Goal: Information Seeking & Learning: Learn about a topic

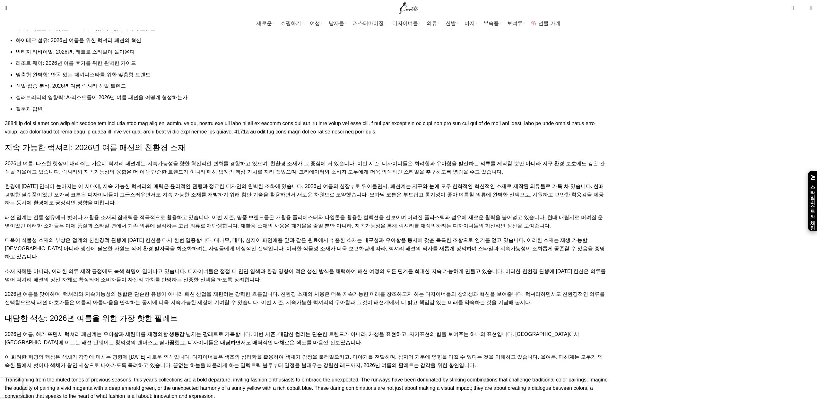
scroll to position [575, 0]
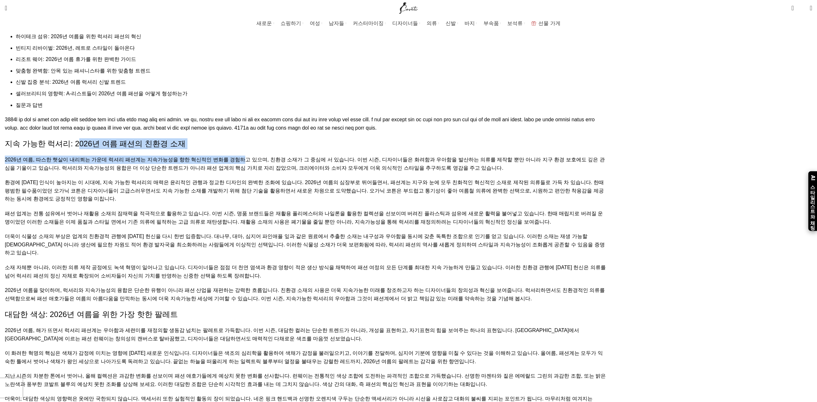
drag, startPoint x: 297, startPoint y: 87, endPoint x: 423, endPoint y: 108, distance: 127.3
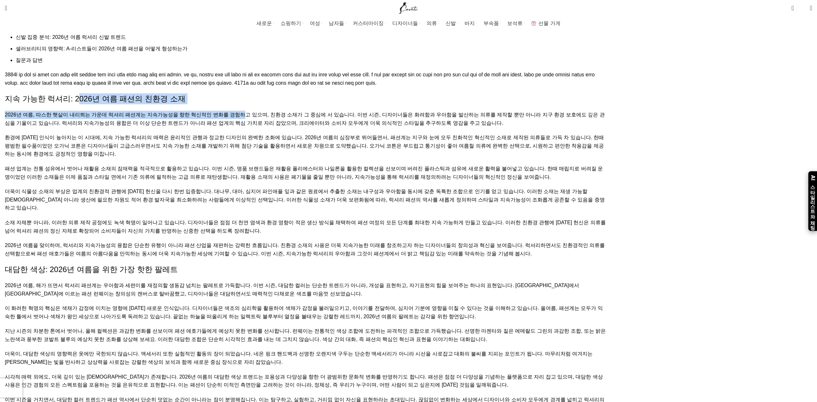
scroll to position [735, 0]
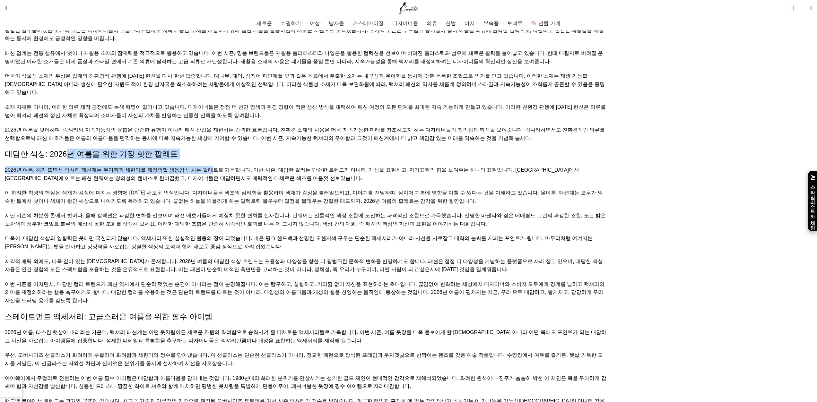
drag, startPoint x: 284, startPoint y: 150, endPoint x: 395, endPoint y: 158, distance: 111.1
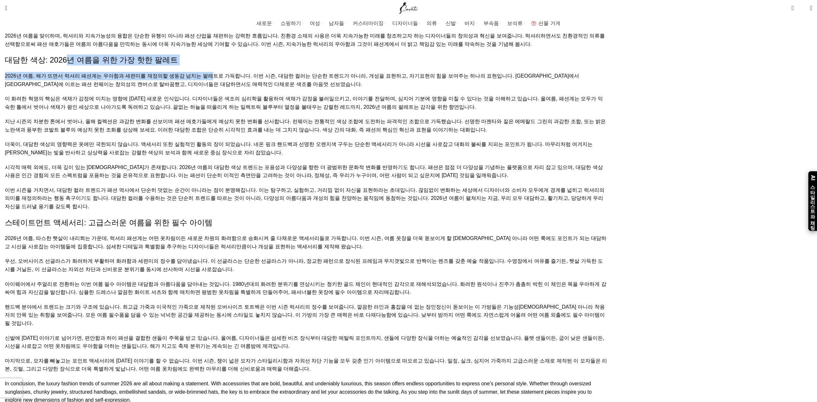
scroll to position [831, 0]
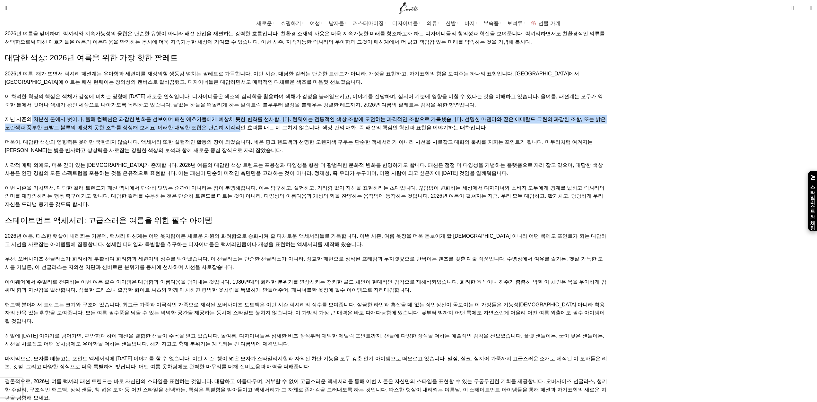
drag, startPoint x: 240, startPoint y: 136, endPoint x: 368, endPoint y: 146, distance: 128.1
click at [368, 132] on p "지난 시즌의 차분한 톤에서 벗어나, 올해 컬렉션은 과감한 변화를 선보이며 패션 애호가들에게 예상치 못한 변화를 선사합니다. 런웨이는 전통적인 …" at bounding box center [306, 123] width 603 height 16
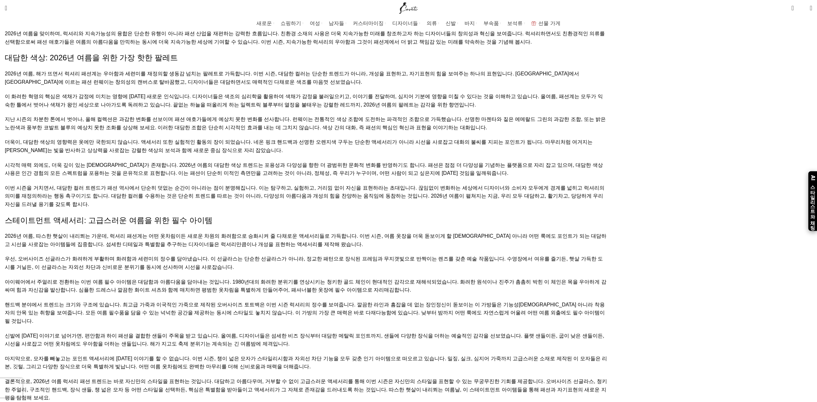
click at [353, 153] on font "더욱이, 대담한 색상의 영향력은 옷에만 국한되지 않습니다. 액세서리 또한 실험적인 활동의 장이 되었습니다. 네온 핑크 핸드백과 선명한 오렌지색…" at bounding box center [299, 146] width 588 height 14
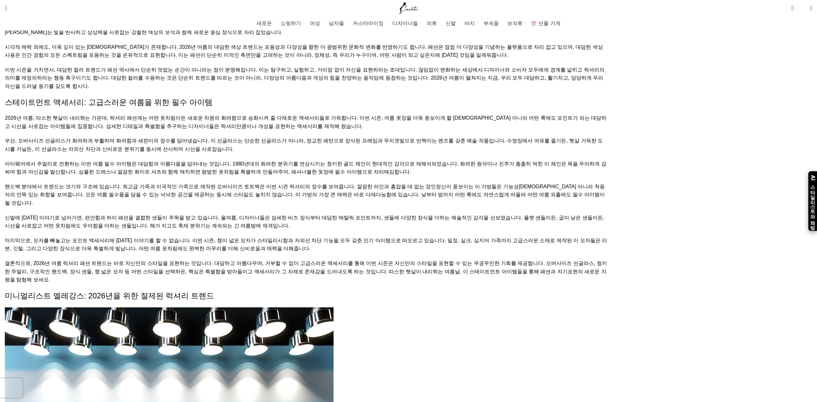
scroll to position [960, 0]
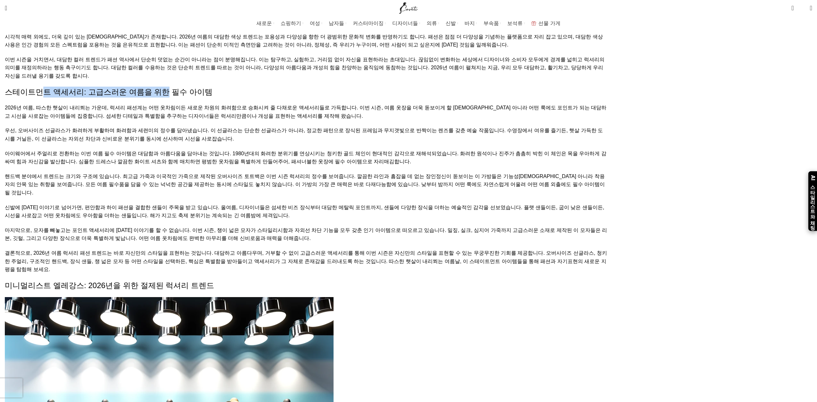
drag, startPoint x: 285, startPoint y: 140, endPoint x: 389, endPoint y: 139, distance: 104.0
click at [213, 96] on font "스테이트먼트 액세서리: 고급스러운 여름을 위한 필수 아이템" at bounding box center [109, 92] width 208 height 9
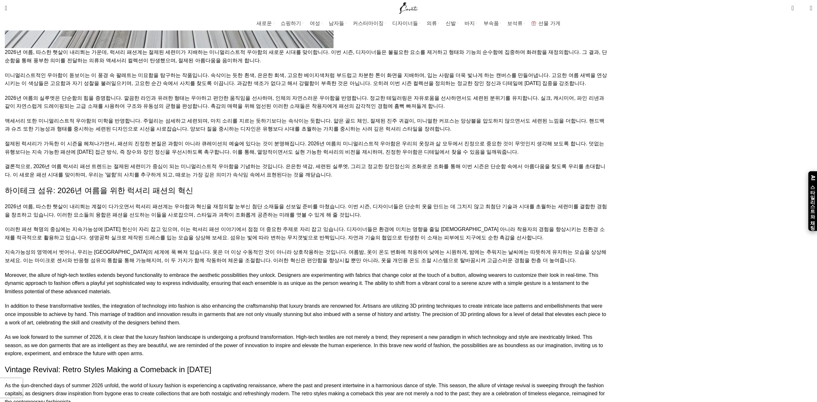
scroll to position [1730, 0]
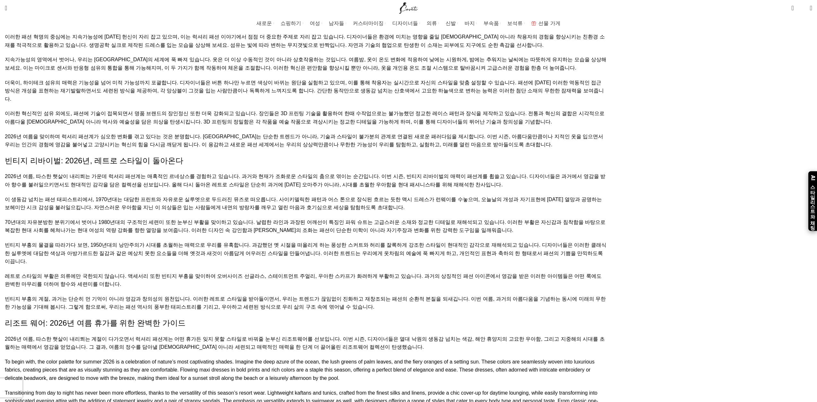
drag, startPoint x: 314, startPoint y: 101, endPoint x: 386, endPoint y: 102, distance: 71.9
click at [388, 101] on div "목차 지속 가능한 럭셔리: 2026년 여름 패션의 친환경 소재 대담한 색상: 2026년 여름을 위한 가장 핫한 팔레트 스테이트먼트 액세서리: …" at bounding box center [306, 68] width 603 height 2509
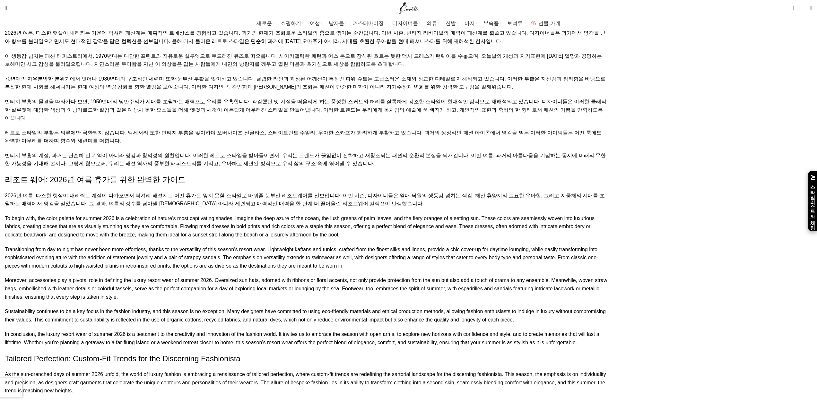
scroll to position [1923, 0]
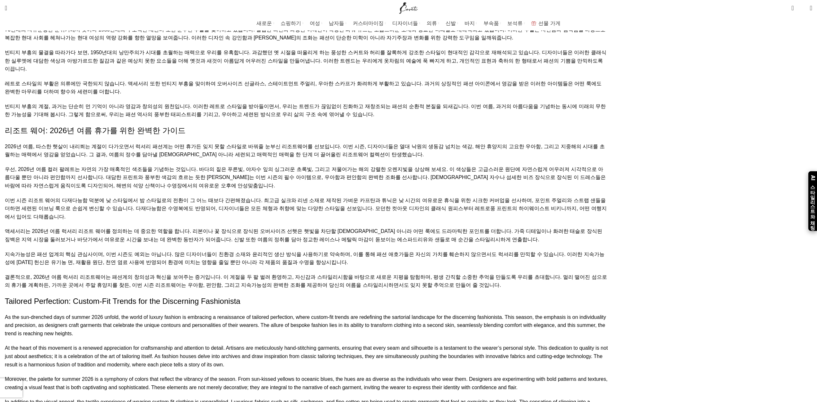
drag, startPoint x: 229, startPoint y: 116, endPoint x: 352, endPoint y: 116, distance: 123.6
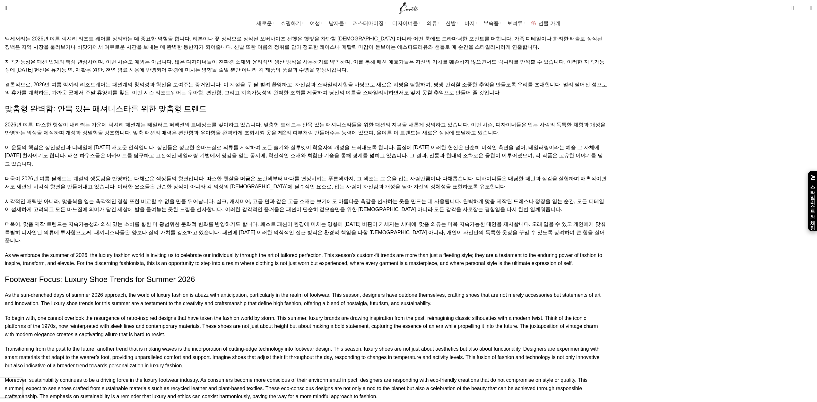
scroll to position [2019, 0]
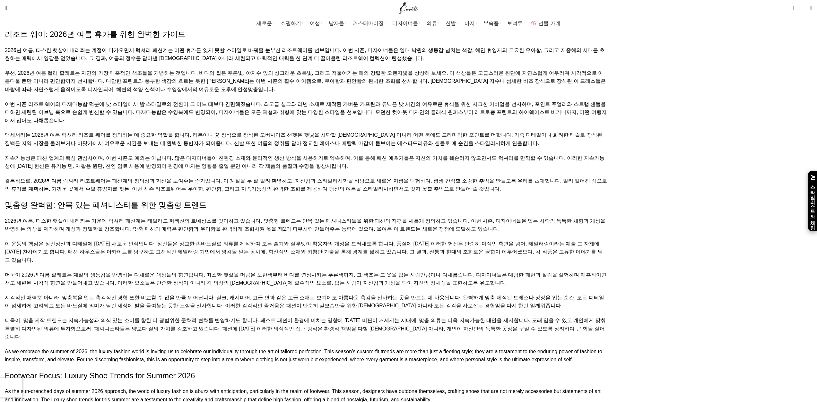
drag, startPoint x: 236, startPoint y: 70, endPoint x: 318, endPoint y: 85, distance: 83.8
drag, startPoint x: 292, startPoint y: 135, endPoint x: 292, endPoint y: 143, distance: 8.0
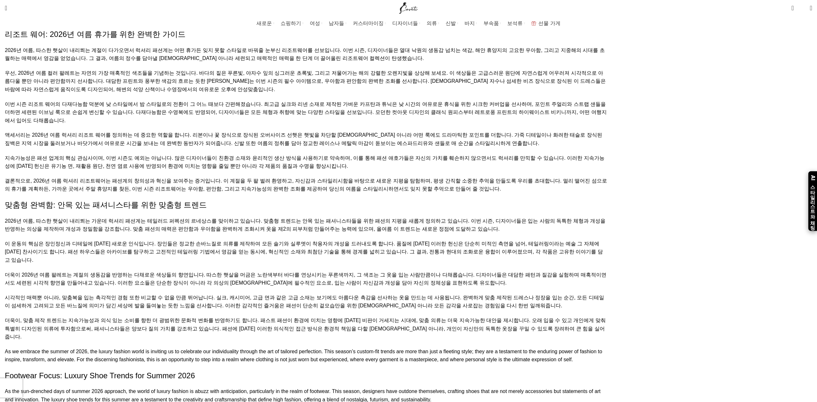
drag, startPoint x: 325, startPoint y: 155, endPoint x: 424, endPoint y: 160, distance: 100.0
drag, startPoint x: 234, startPoint y: 164, endPoint x: 309, endPoint y: 164, distance: 74.8
drag, startPoint x: 229, startPoint y: 178, endPoint x: 413, endPoint y: 200, distance: 186.3
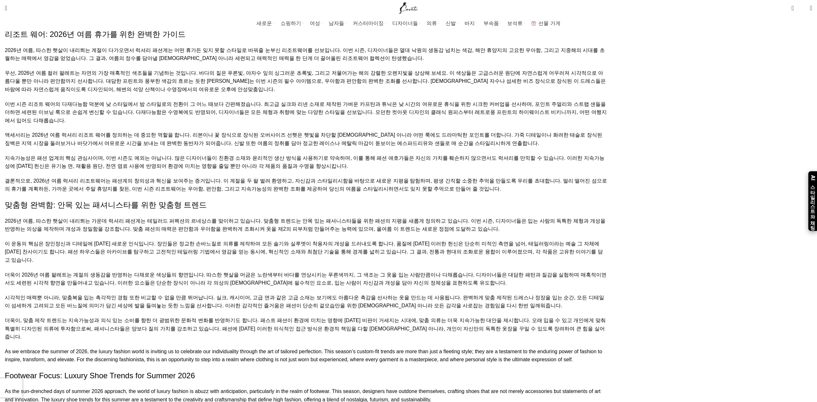
drag, startPoint x: 265, startPoint y: 203, endPoint x: 247, endPoint y: 211, distance: 20.3
click at [238, 21] on font "빈티지 부흥의 계절, 과거는 단순히 먼 기억이 아니라 영감과 창의성의 원천입니다. 이러한 레트로 스타일을 받아들이면서, 우리는 트렌드가 끊임없…" at bounding box center [305, 14] width 601 height 14
drag, startPoint x: 324, startPoint y: 219, endPoint x: 388, endPoint y: 224, distance: 64.8
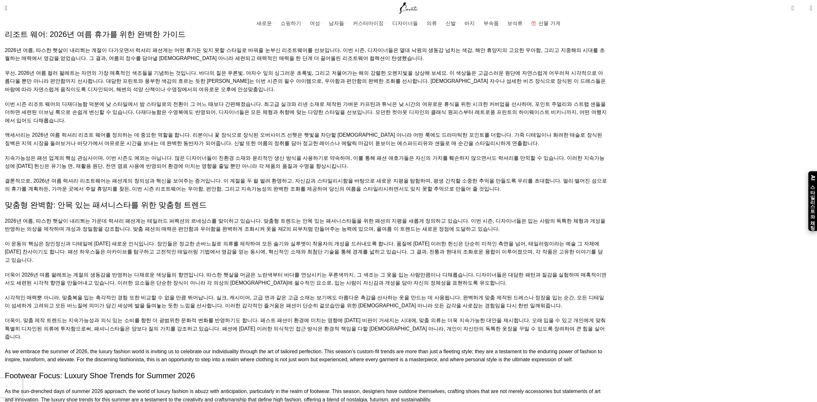
click at [388, 21] on font "빈티지 부흥의 계절, 과거는 단순히 먼 기억이 아니라 영감과 창의성의 원천입니다. 이러한 레트로 스타일을 받아들이면서, 우리는 트렌드가 끊임없…" at bounding box center [305, 14] width 601 height 14
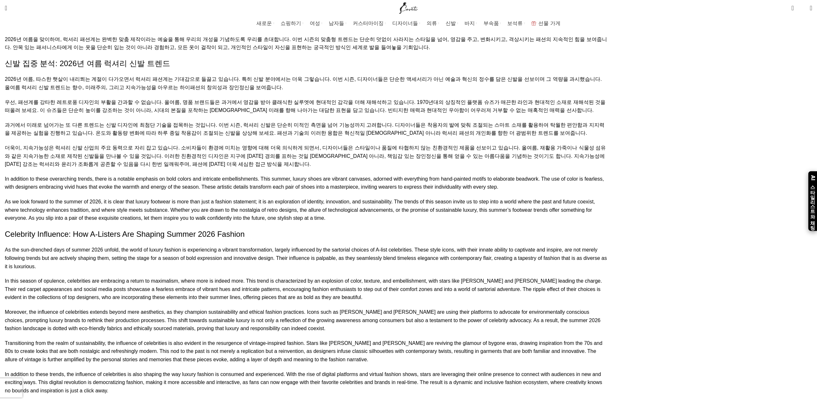
scroll to position [2340, 0]
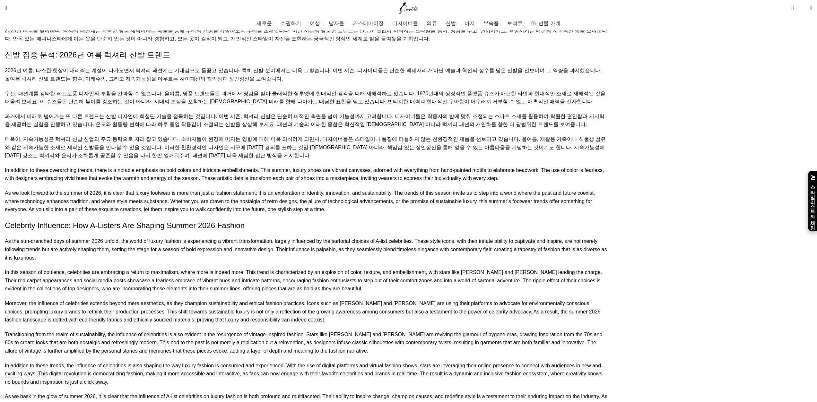
drag, startPoint x: 229, startPoint y: 132, endPoint x: 387, endPoint y: 136, distance: 158.3
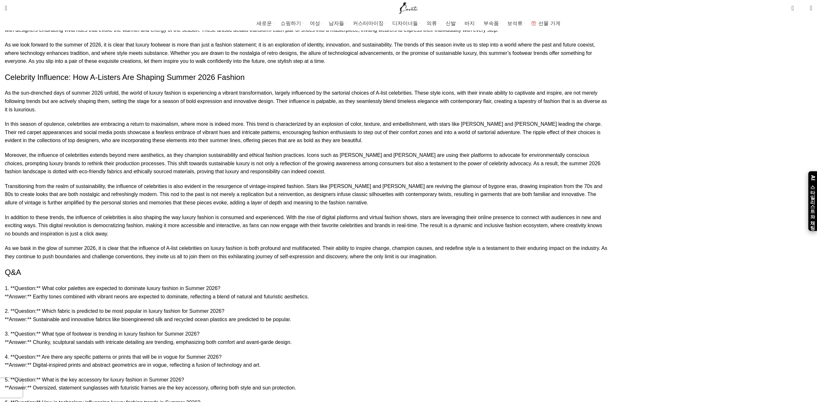
scroll to position [2565, 0]
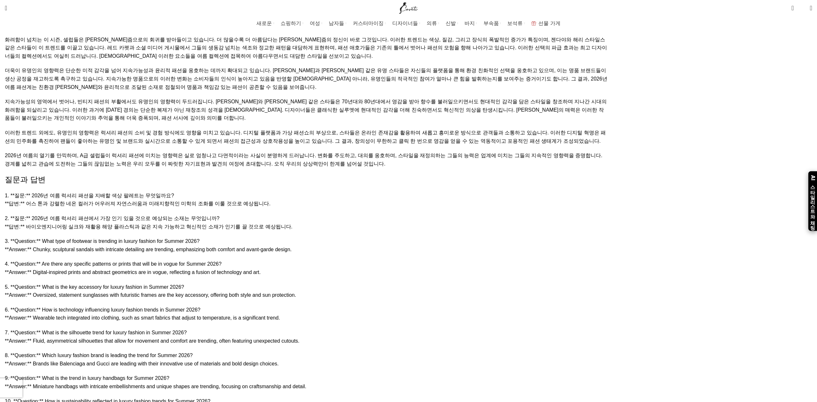
drag, startPoint x: 368, startPoint y: 148, endPoint x: 387, endPoint y: 145, distance: 19.9
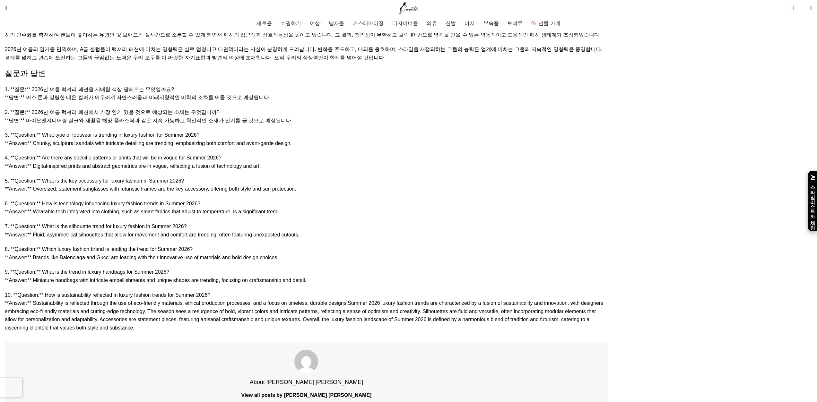
scroll to position [2790, 0]
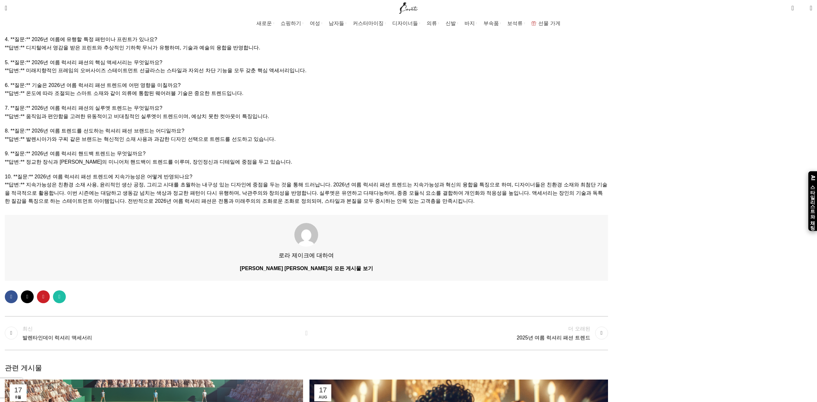
drag, startPoint x: 241, startPoint y: 136, endPoint x: 380, endPoint y: 135, distance: 139.6
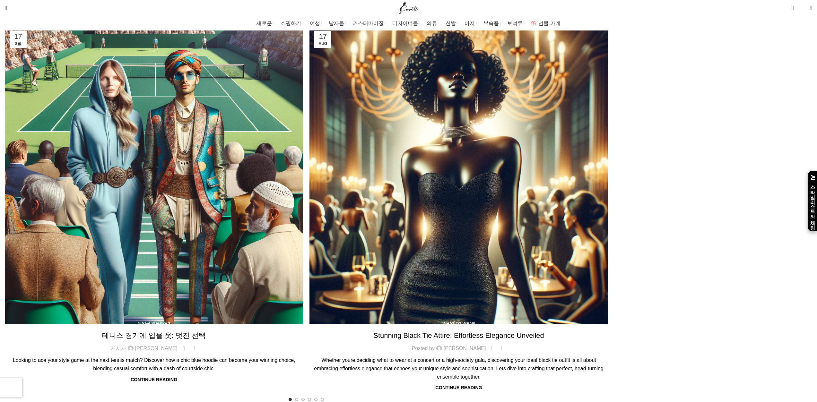
scroll to position [3271, 0]
